Goal: Task Accomplishment & Management: Manage account settings

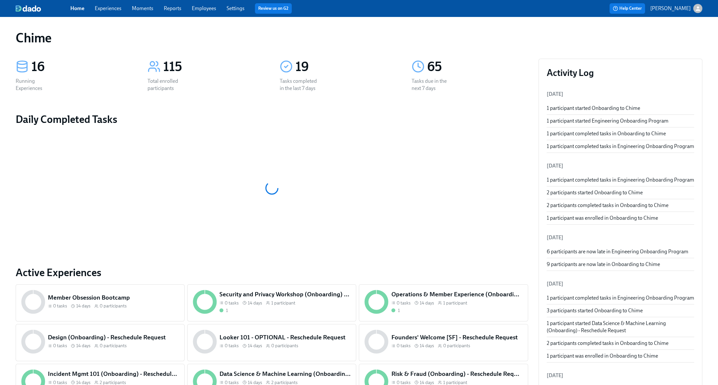
click at [206, 10] on link "Employees" at bounding box center [204, 8] width 24 height 6
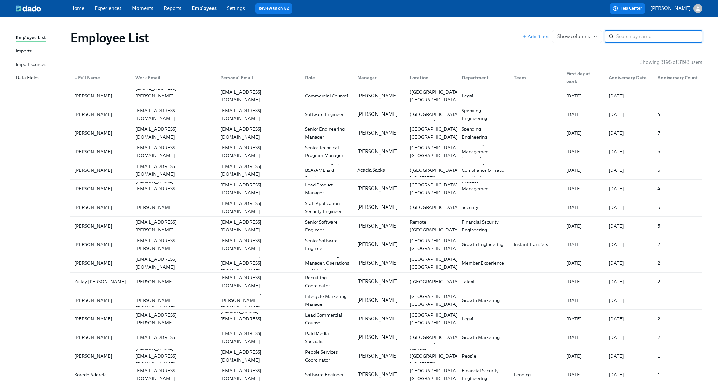
click at [619, 31] on input "search" at bounding box center [660, 36] width 86 height 13
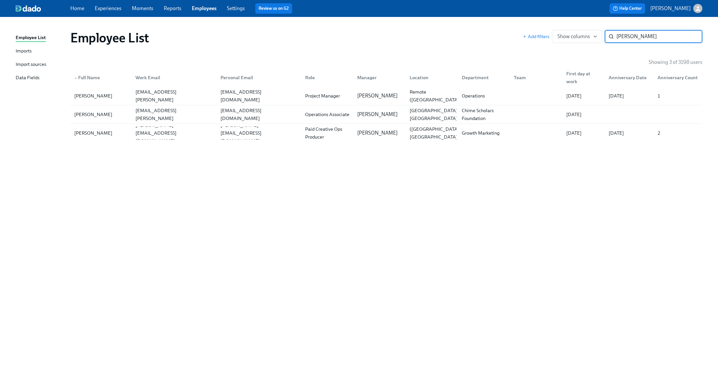
type input "[PERSON_NAME]"
click at [112, 115] on div "[PERSON_NAME]" at bounding box center [101, 114] width 59 height 13
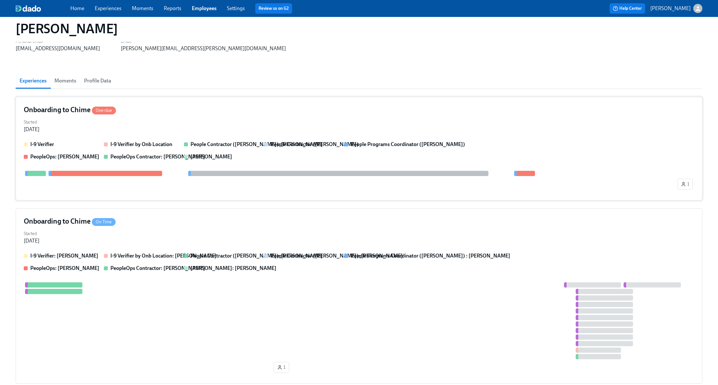
scroll to position [39, 0]
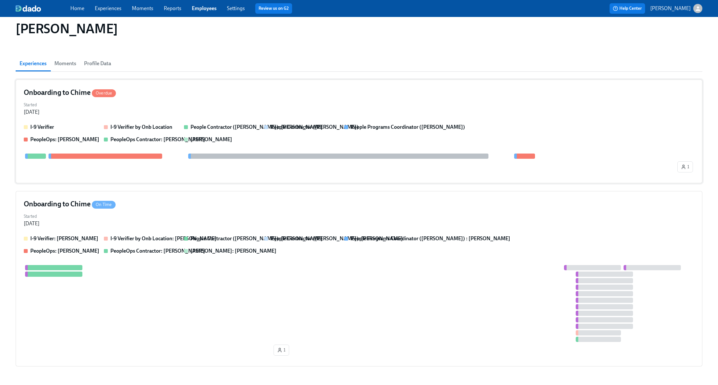
click at [191, 113] on div "Started [DATE]" at bounding box center [359, 108] width 671 height 16
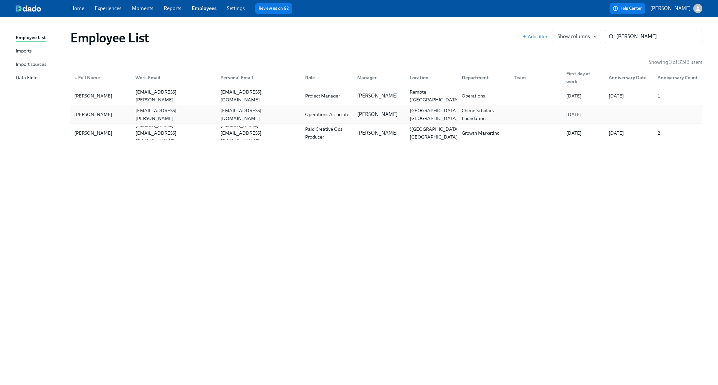
click at [122, 112] on div "[PERSON_NAME]" at bounding box center [101, 114] width 59 height 13
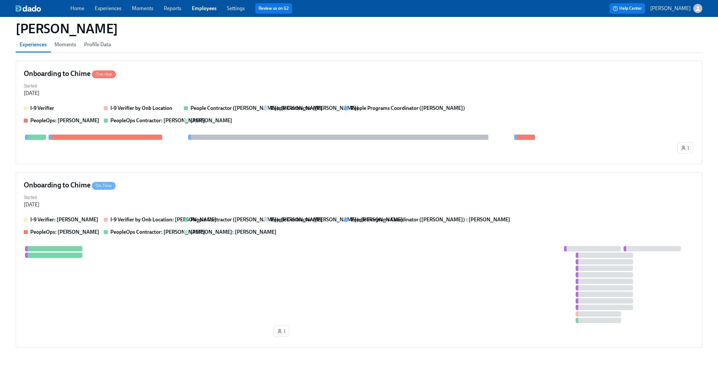
scroll to position [65, 0]
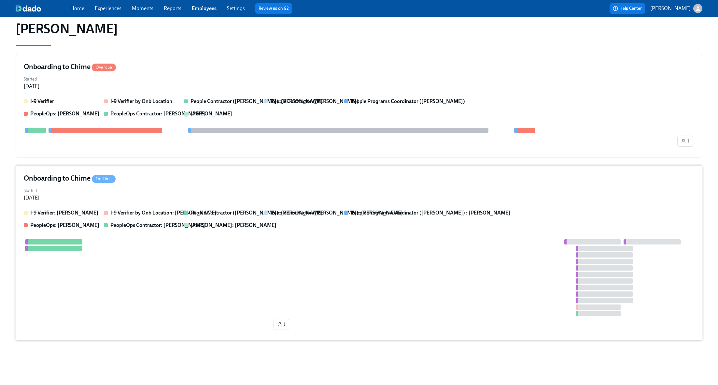
click at [169, 185] on div "Onboarding to Chime On Time Started [DATE] I-9 Verifier: [PERSON_NAME] I-9 Veri…" at bounding box center [359, 252] width 687 height 175
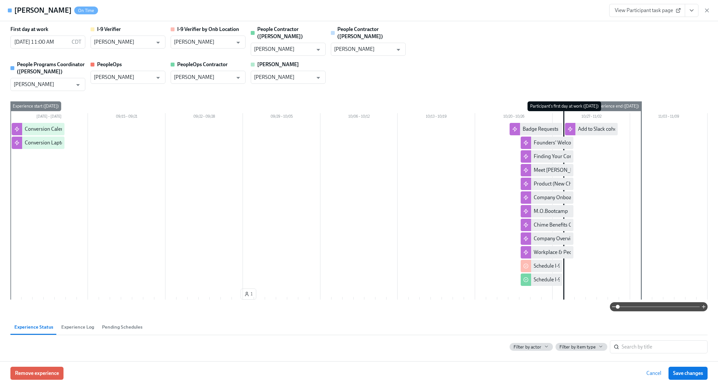
scroll to position [2, 0]
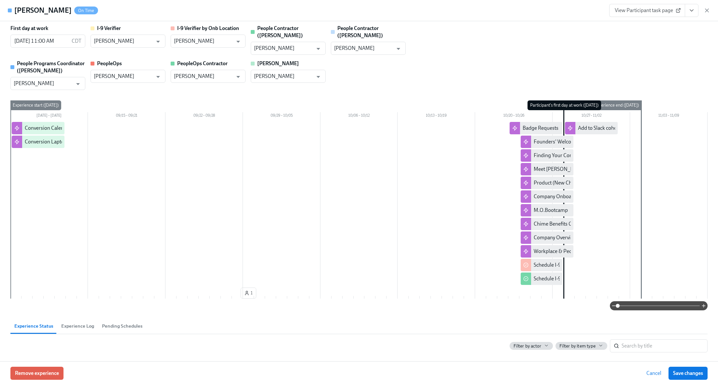
click at [476, 39] on div "First day at work [DATE] 11:00 AM CDT ​ I-9 Verifier [PERSON_NAME] ​ I-9 Verifi…" at bounding box center [359, 57] width 698 height 65
click at [50, 138] on div "Conversion Laptop Return" at bounding box center [54, 141] width 59 height 7
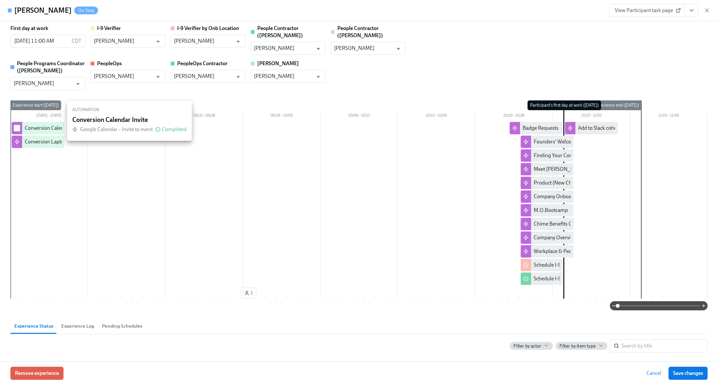
click at [18, 125] on input "checkbox" at bounding box center [17, 128] width 6 height 6
checkbox input "true"
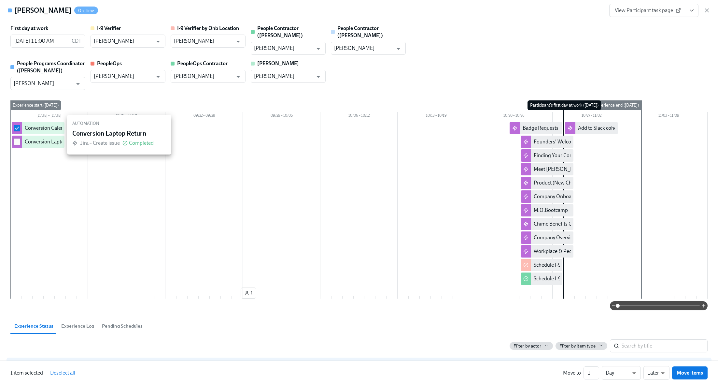
click at [18, 139] on input "checkbox" at bounding box center [17, 142] width 6 height 6
checkbox input "true"
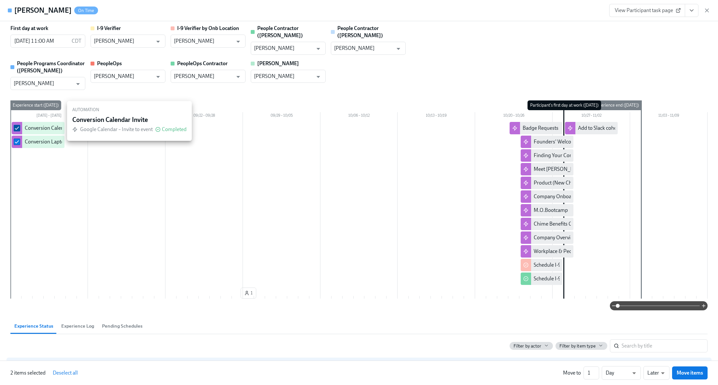
click at [18, 125] on input "checkbox" at bounding box center [17, 128] width 6 height 6
checkbox input "false"
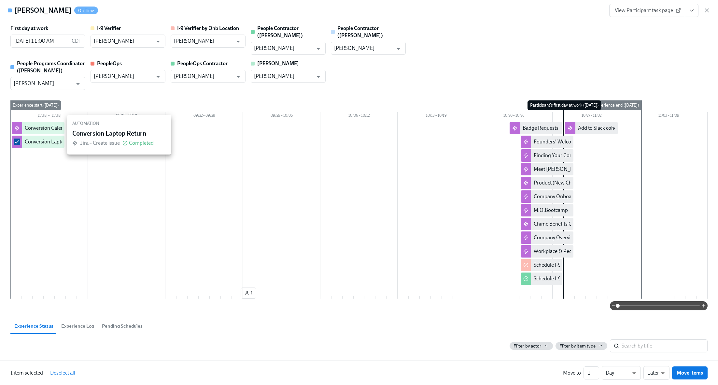
click at [17, 139] on input "checkbox" at bounding box center [17, 142] width 6 height 6
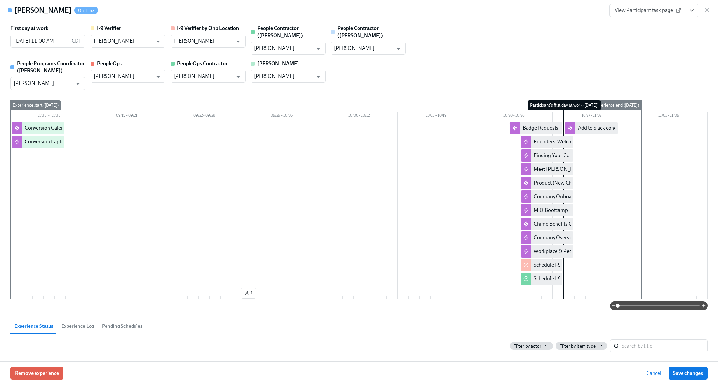
click at [639, 51] on div "First day at work [DATE] 11:00 AM CDT ​ I-9 Verifier [PERSON_NAME] ​ I-9 Verifi…" at bounding box center [359, 57] width 698 height 65
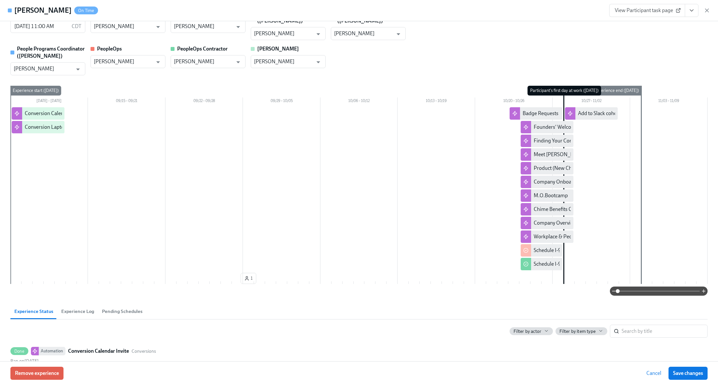
scroll to position [18, 0]
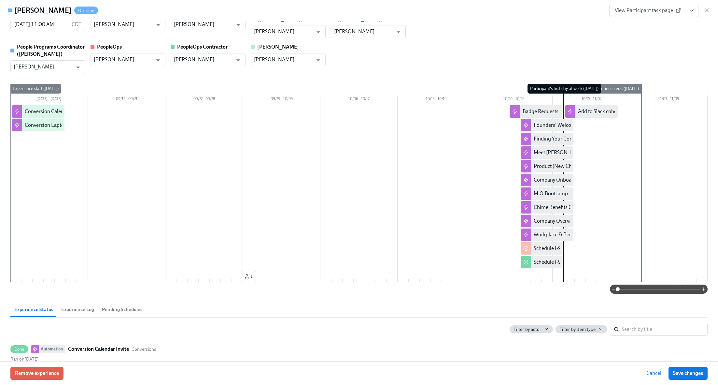
click at [263, 320] on div "Filter by actor Filter by item type ​" at bounding box center [359, 326] width 698 height 18
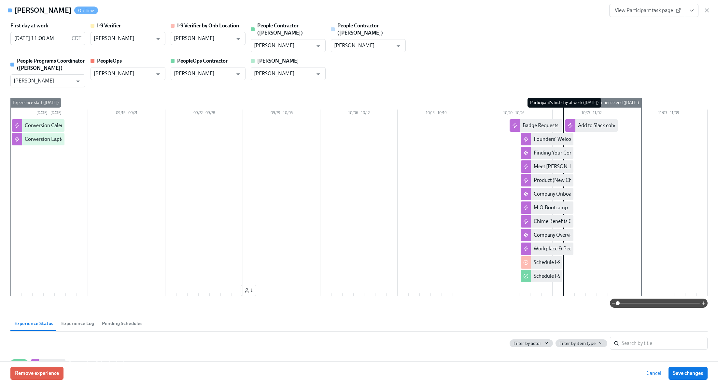
scroll to position [0, 0]
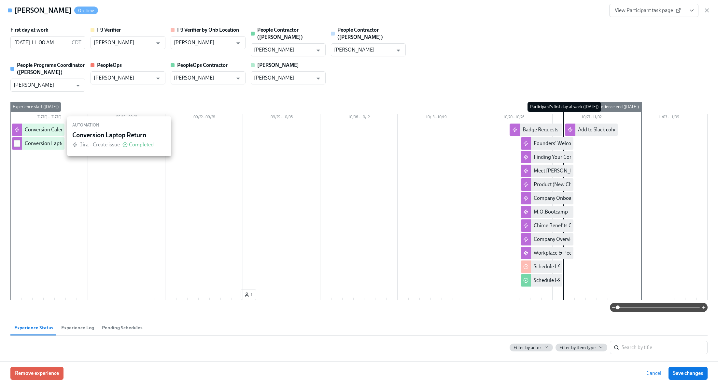
click at [14, 140] on input "checkbox" at bounding box center [17, 143] width 6 height 6
checkbox input "true"
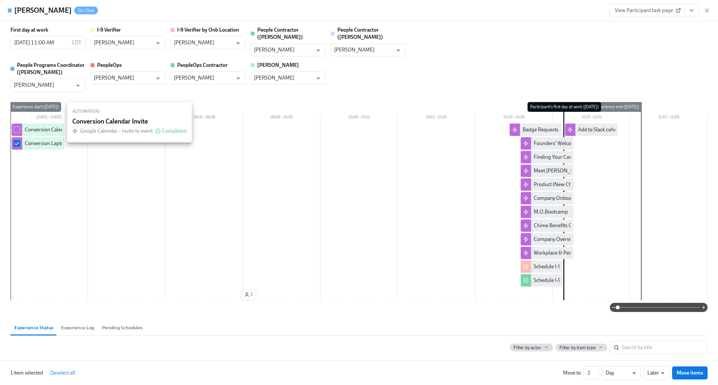
click at [16, 127] on input "checkbox" at bounding box center [17, 130] width 6 height 6
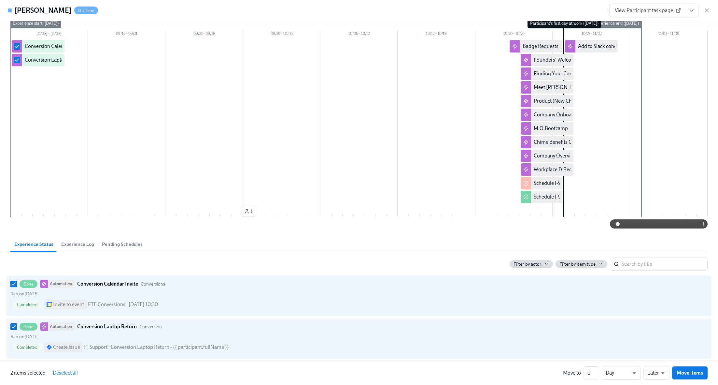
scroll to position [85, 0]
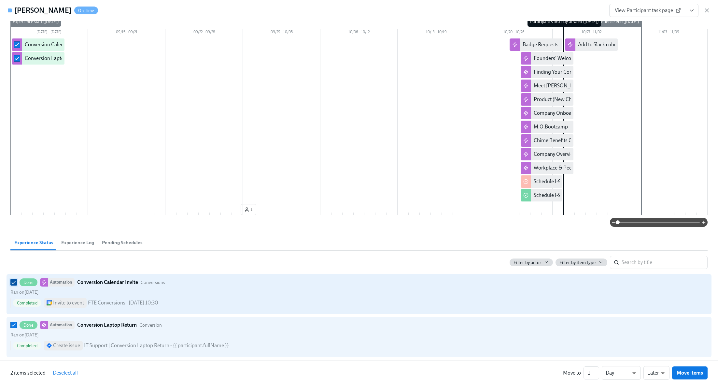
click at [14, 279] on input "Done Automation Conversion Calendar Invite Conversions Ran on [DATE] Completed …" at bounding box center [14, 282] width 6 height 6
checkbox input "false"
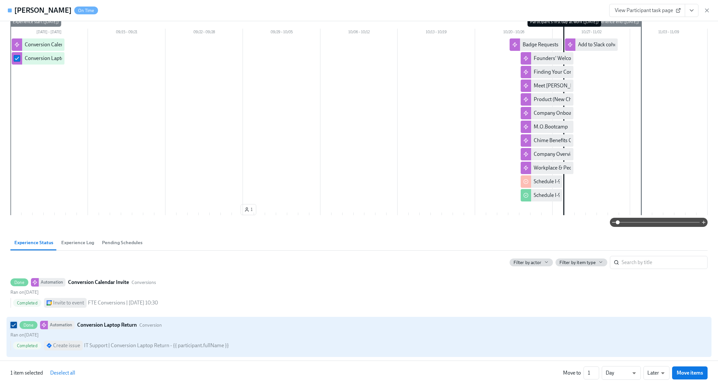
click at [15, 322] on input "Done Automation Conversion Laptop Return Conversion Ran on [DATE] Completed Cre…" at bounding box center [14, 325] width 6 height 6
checkbox input "false"
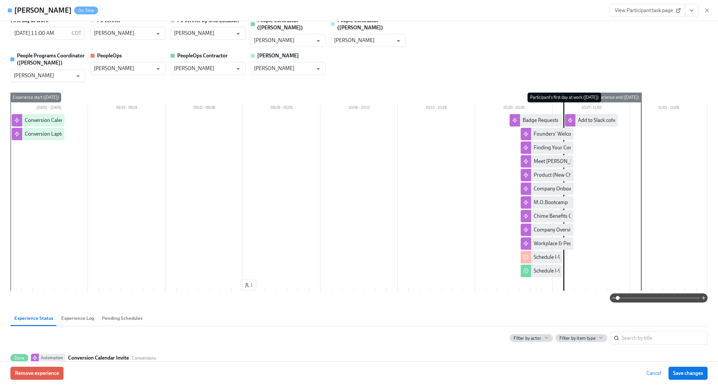
scroll to position [15, 0]
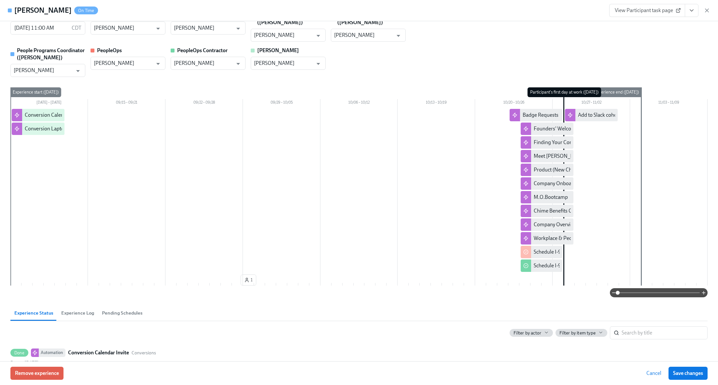
click at [499, 57] on div "First day at work [DATE] 11:00 AM CDT ​ I-9 Verifier [PERSON_NAME] ​ I-9 Verifi…" at bounding box center [359, 44] width 698 height 65
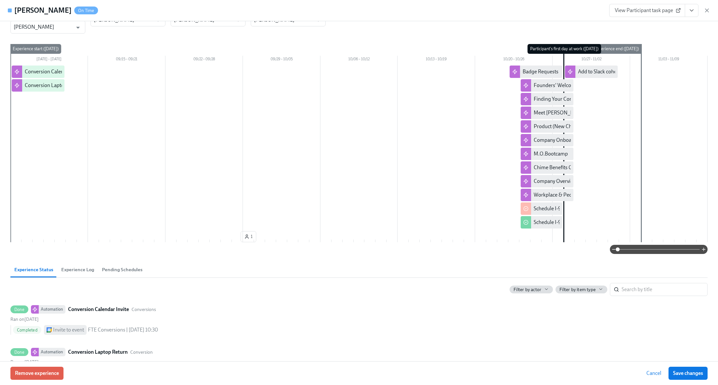
scroll to position [82, 0]
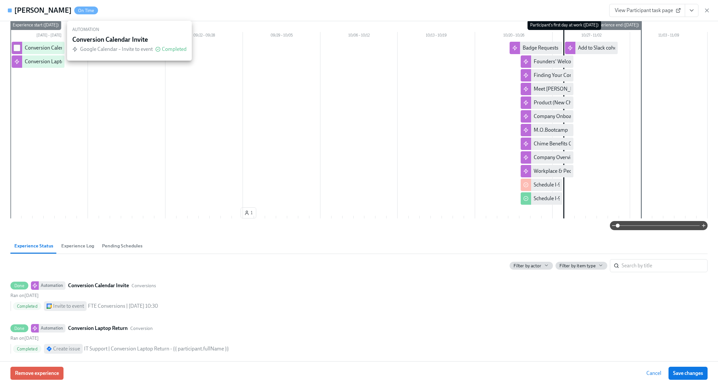
click at [18, 45] on input "checkbox" at bounding box center [17, 48] width 6 height 6
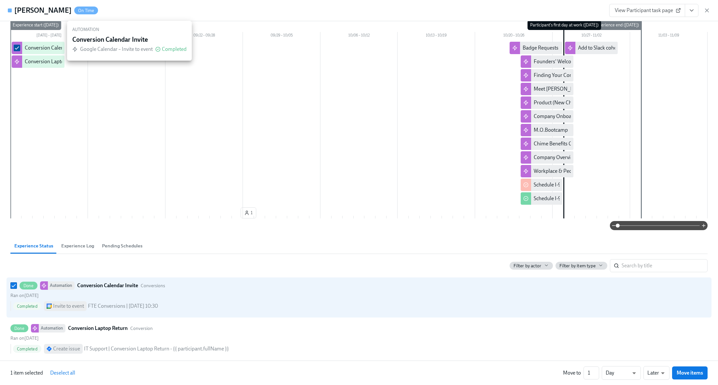
click at [18, 45] on input "checkbox" at bounding box center [17, 48] width 6 height 6
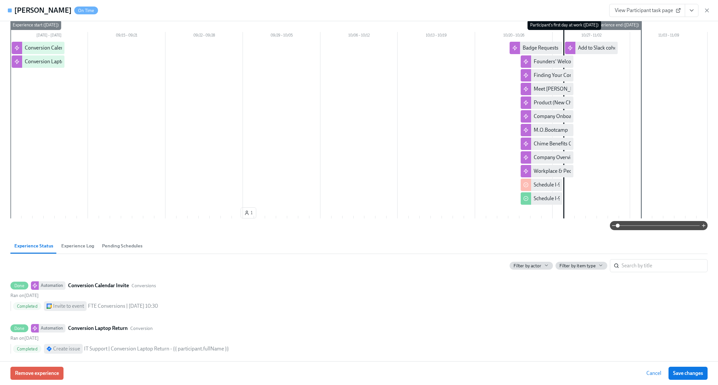
drag, startPoint x: 296, startPoint y: 6, endPoint x: 255, endPoint y: 3, distance: 41.2
click at [290, 6] on div "[PERSON_NAME] On Time View Participant task page" at bounding box center [359, 10] width 718 height 21
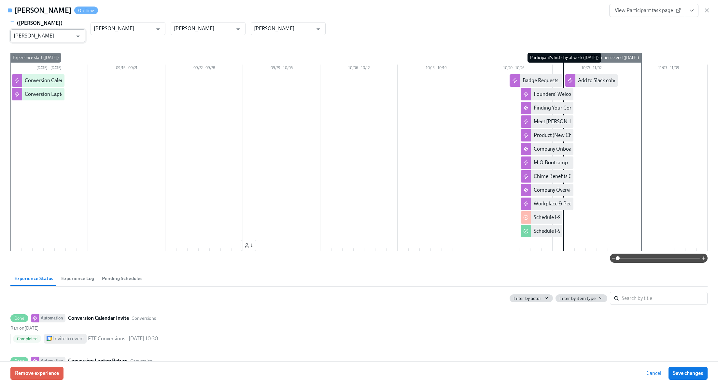
scroll to position [21, 0]
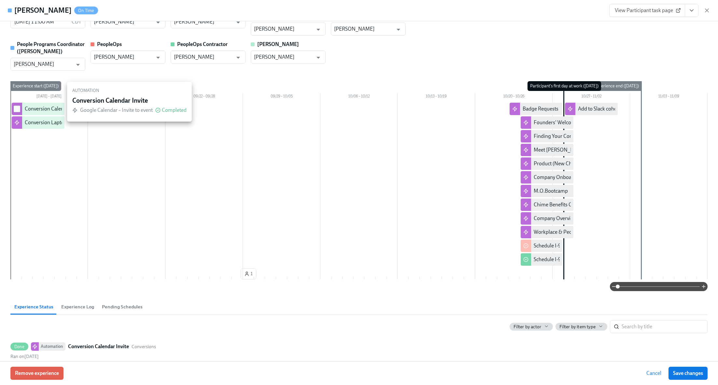
click at [17, 106] on input "checkbox" at bounding box center [17, 109] width 6 height 6
checkbox input "true"
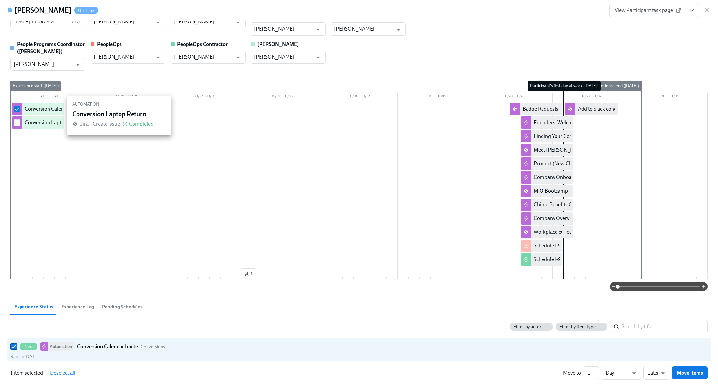
click at [16, 120] on input "checkbox" at bounding box center [17, 123] width 6 height 6
checkbox input "true"
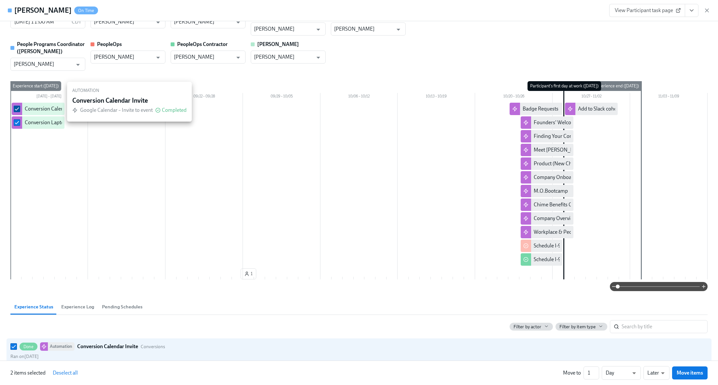
click at [19, 106] on input "checkbox" at bounding box center [17, 109] width 6 height 6
checkbox input "false"
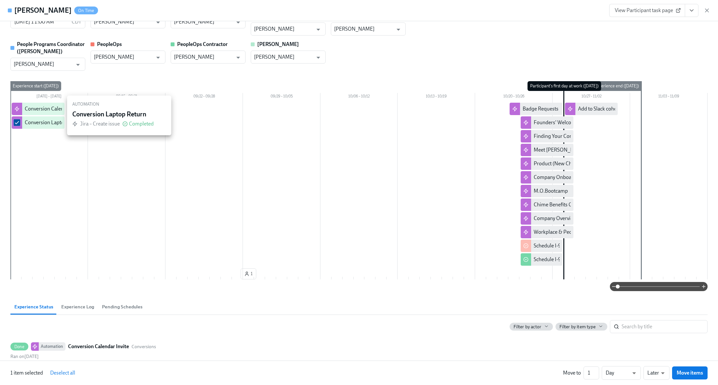
click at [17, 120] on input "checkbox" at bounding box center [17, 123] width 6 height 6
checkbox input "false"
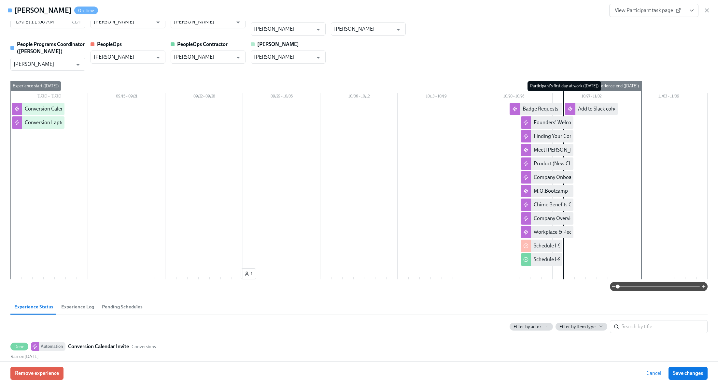
click at [651, 373] on span "Cancel" at bounding box center [654, 373] width 15 height 7
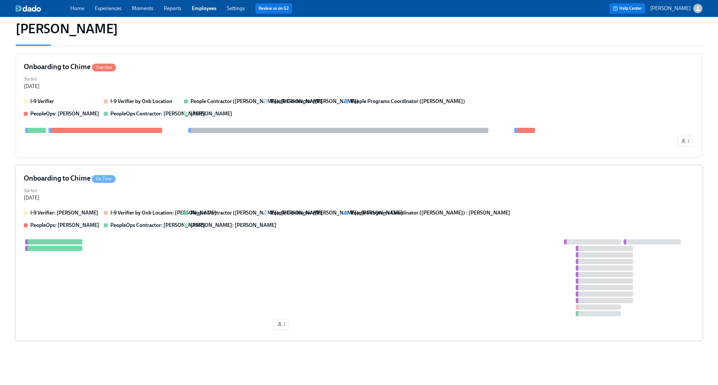
click at [179, 248] on div at bounding box center [359, 277] width 671 height 77
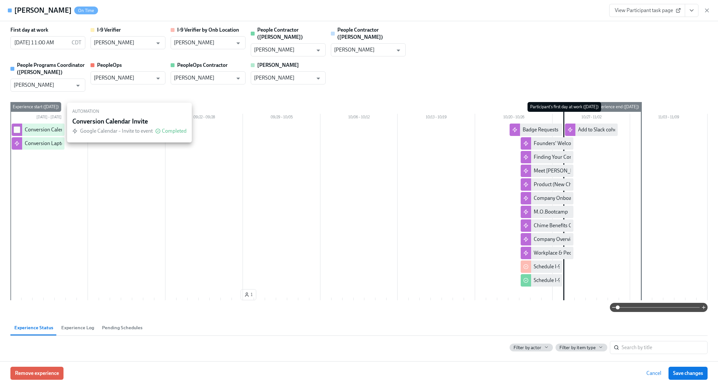
click at [16, 127] on input "checkbox" at bounding box center [17, 130] width 6 height 6
checkbox input "true"
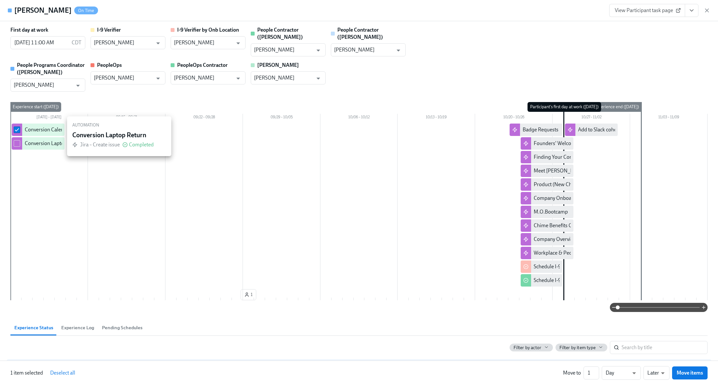
click at [17, 140] on input "checkbox" at bounding box center [17, 143] width 6 height 6
checkbox input "true"
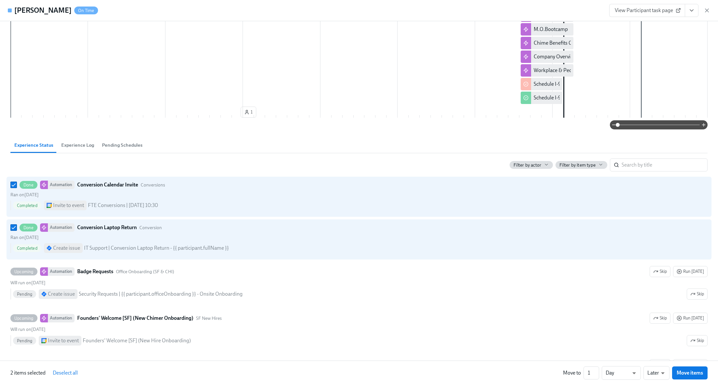
scroll to position [240, 0]
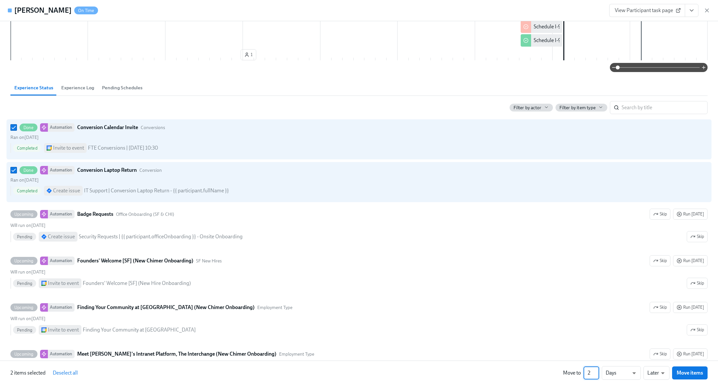
click at [597, 371] on input "2" at bounding box center [592, 372] width 16 height 13
click at [597, 371] on input "3" at bounding box center [592, 372] width 16 height 13
type input "4"
click at [597, 371] on input "4" at bounding box center [592, 372] width 16 height 13
click at [638, 373] on body "Home Experiences Moments Reports Employees Settings Review us on G2 Help Center…" at bounding box center [359, 160] width 718 height 450
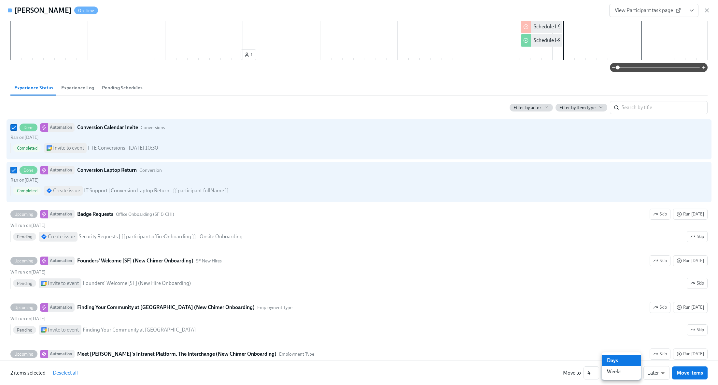
click at [628, 372] on li "Weeks" at bounding box center [621, 371] width 39 height 11
type input "w"
click at [682, 373] on span "Move items" at bounding box center [690, 373] width 26 height 7
checkbox input "false"
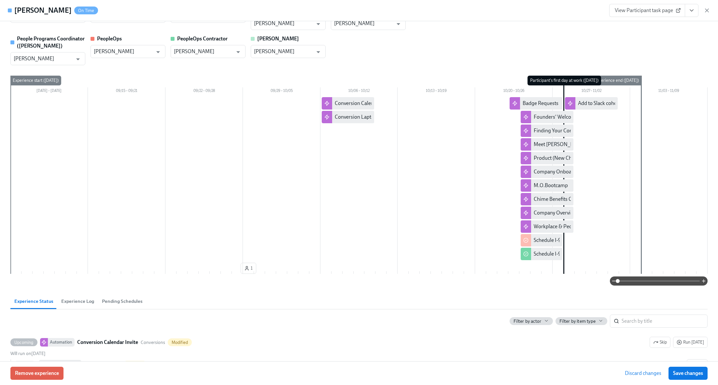
scroll to position [0, 0]
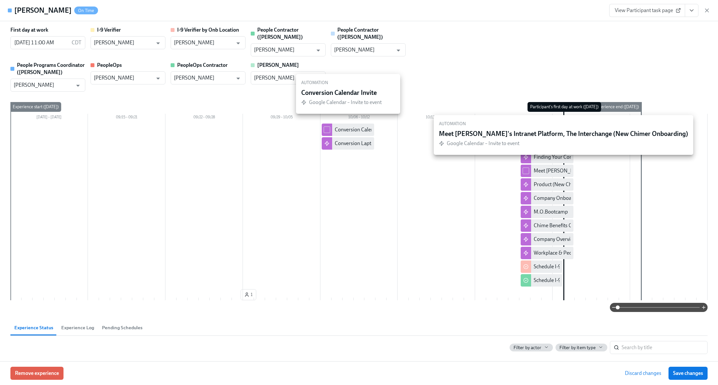
click at [329, 127] on input "checkbox" at bounding box center [327, 130] width 6 height 6
checkbox input "true"
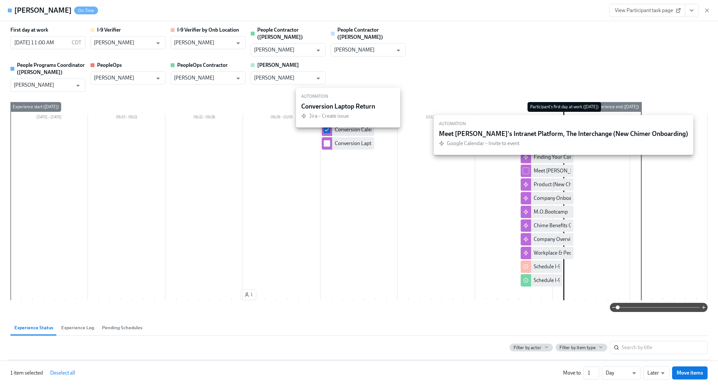
click at [328, 140] on input "checkbox" at bounding box center [327, 143] width 6 height 6
checkbox input "true"
type input "2"
click at [597, 371] on input "2" at bounding box center [592, 372] width 16 height 13
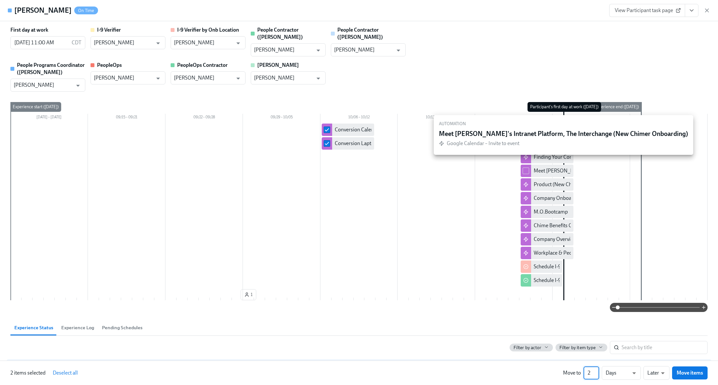
scroll to position [1, 0]
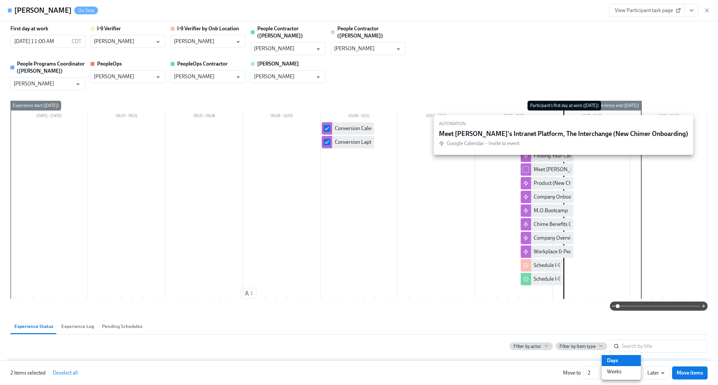
click at [635, 372] on body "Home Experiences Moments Reports Employees Settings Review us on G2 Help Center…" at bounding box center [359, 160] width 718 height 450
click at [617, 369] on li "Weeks" at bounding box center [621, 371] width 39 height 11
type input "w"
type input "1"
click at [598, 373] on input "1" at bounding box center [592, 372] width 16 height 13
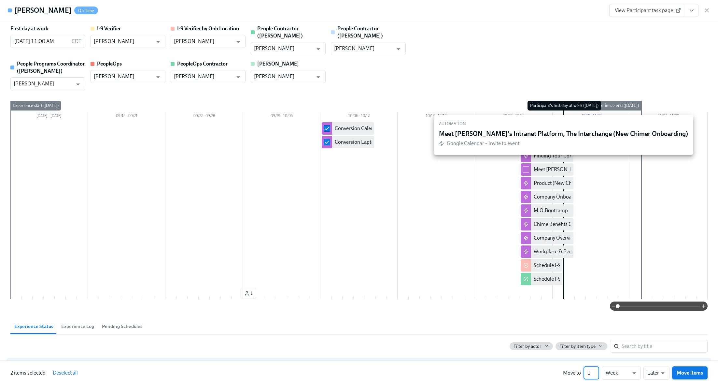
click at [696, 371] on span "Move items" at bounding box center [690, 373] width 26 height 7
checkbox input "false"
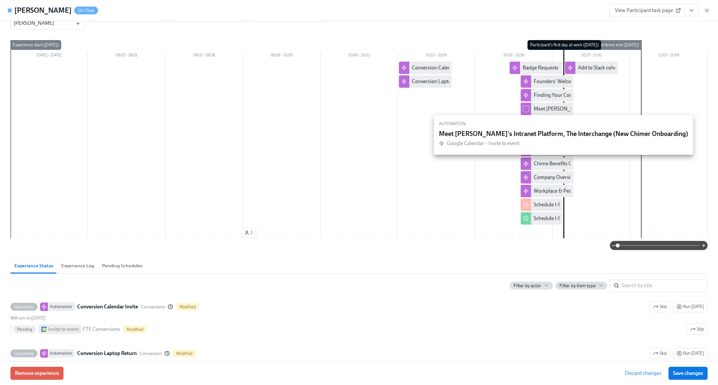
scroll to position [35, 0]
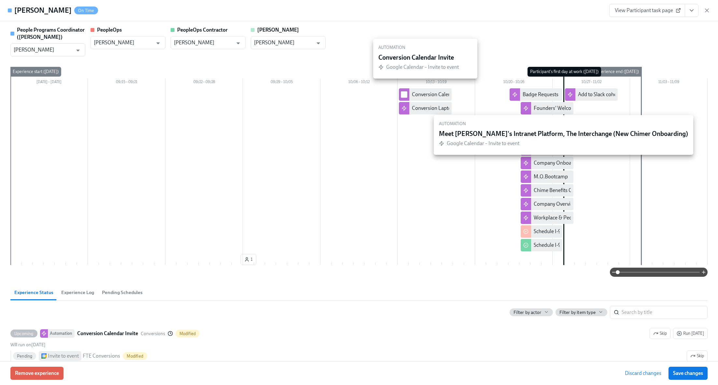
click at [405, 92] on input "checkbox" at bounding box center [404, 95] width 6 height 6
checkbox input "true"
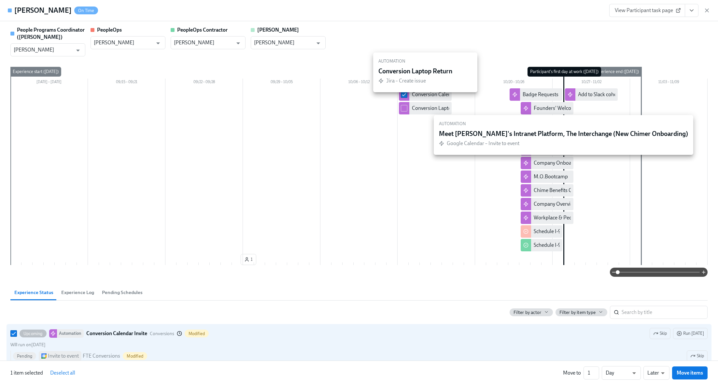
click at [405, 102] on div at bounding box center [404, 108] width 10 height 12
click at [405, 105] on input "checkbox" at bounding box center [404, 108] width 6 height 6
checkbox input "true"
click at [629, 373] on body "Home Experiences Moments Reports Employees Settings Review us on G2 Help Center…" at bounding box center [359, 160] width 718 height 450
click at [619, 368] on li "Week" at bounding box center [621, 371] width 39 height 11
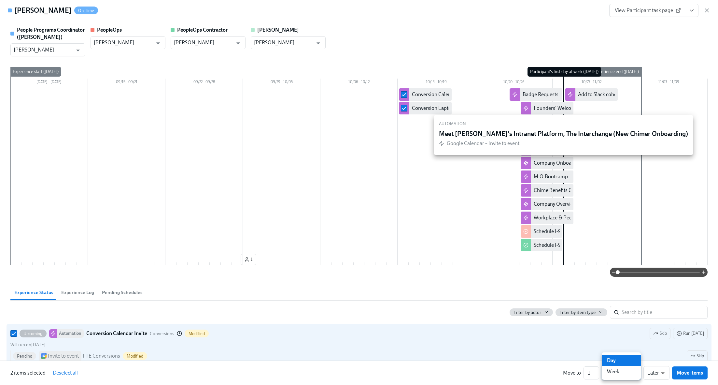
type input "w"
click at [685, 372] on span "Move items" at bounding box center [690, 373] width 26 height 7
checkbox input "false"
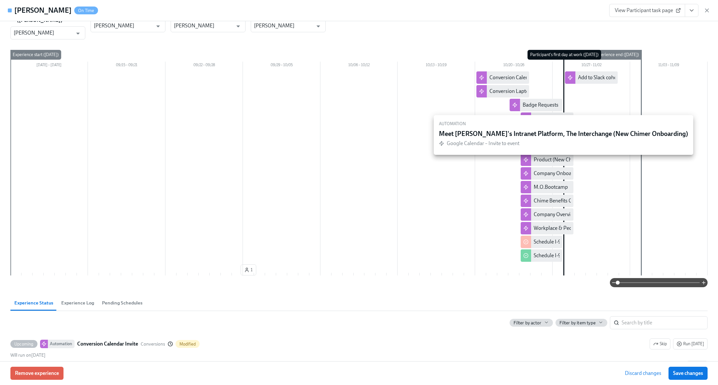
scroll to position [19, 0]
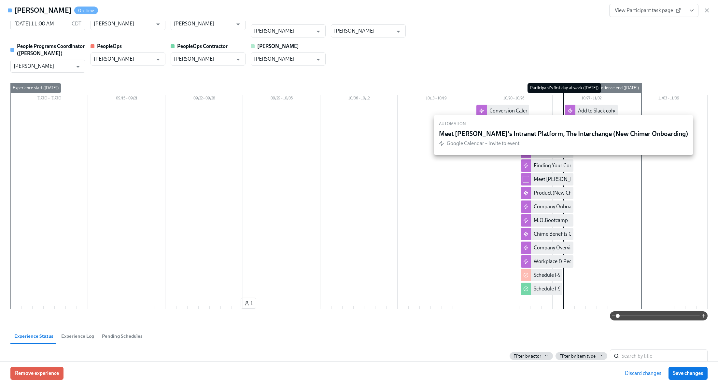
click at [454, 30] on div "First day at work [DATE] 11:00 AM CDT ​ I-9 Verifier [PERSON_NAME] ​ I-9 Verifi…" at bounding box center [359, 39] width 698 height 65
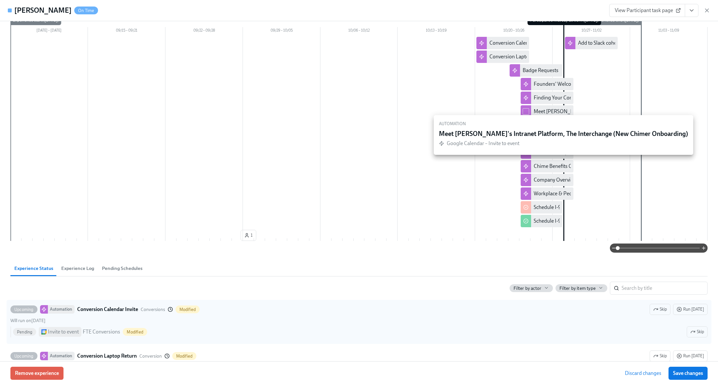
scroll to position [178, 0]
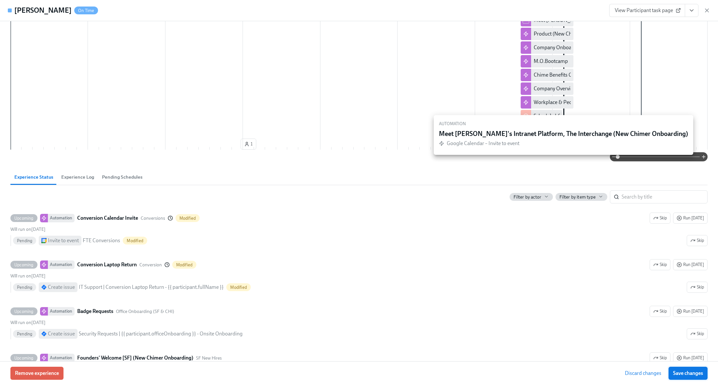
click at [695, 373] on span "Save changes" at bounding box center [689, 373] width 30 height 7
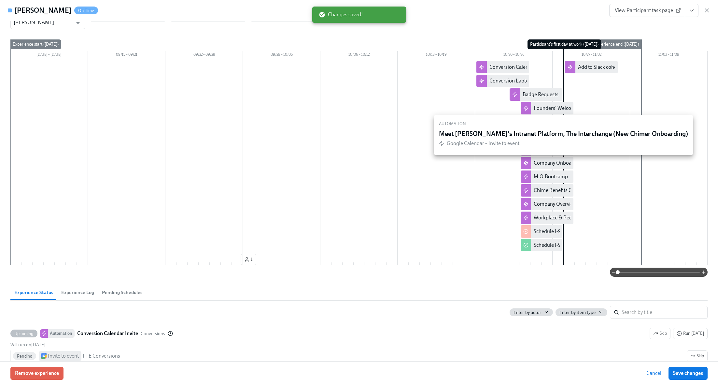
scroll to position [0, 0]
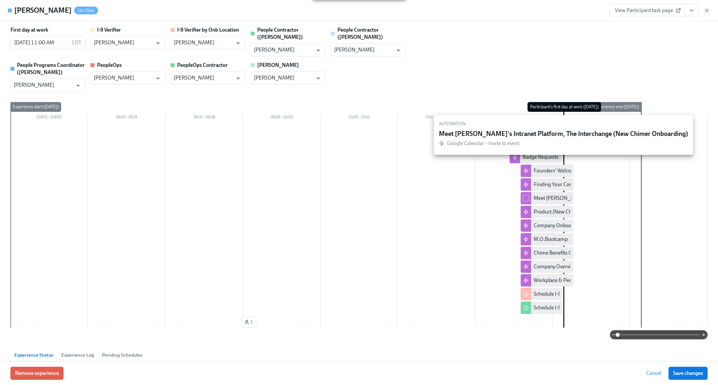
click at [476, 68] on div "First day at work [DATE] 11:00 AM CDT ​ I-9 Verifier [PERSON_NAME] ​ I-9 Verifi…" at bounding box center [359, 58] width 698 height 65
